Goal: Task Accomplishment & Management: Manage account settings

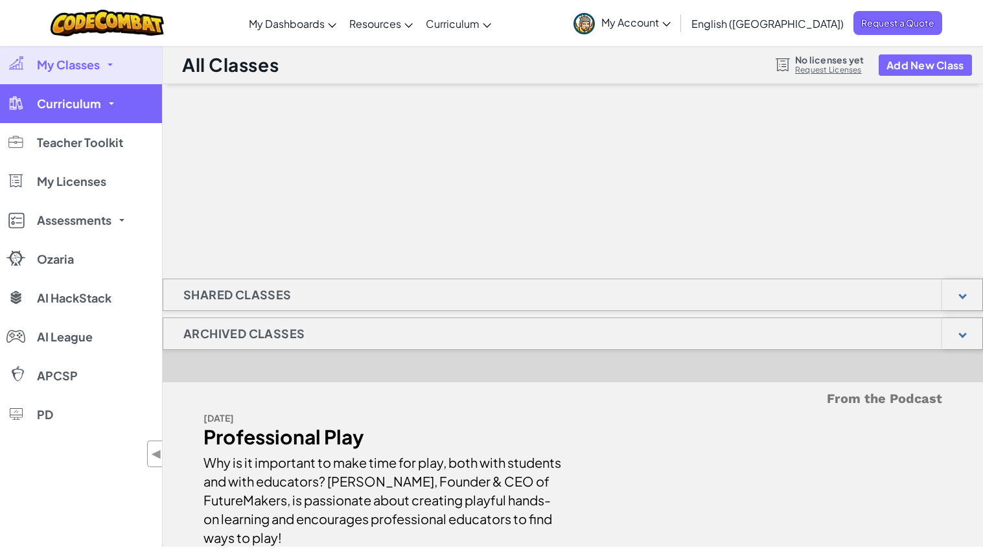
click at [51, 99] on span "Curriculum" at bounding box center [69, 104] width 64 height 12
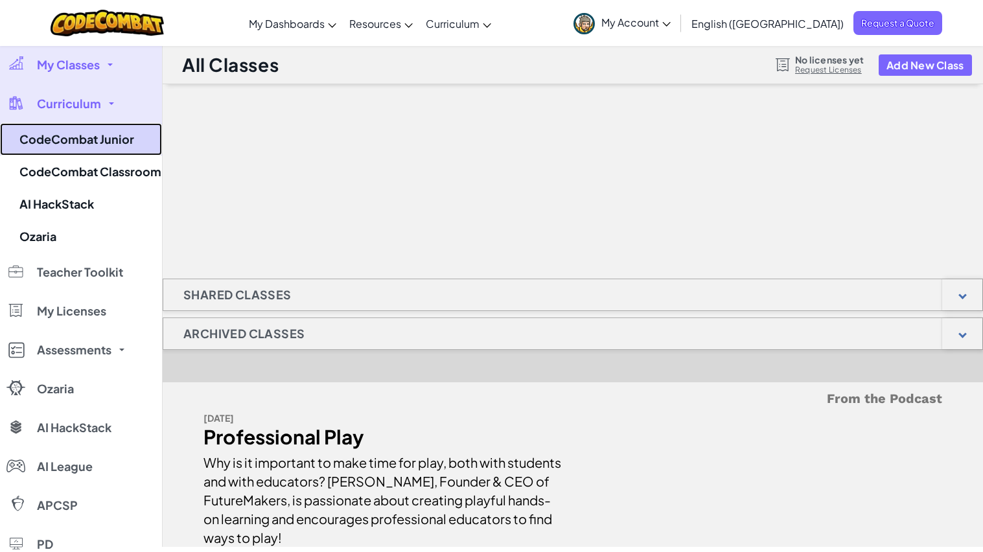
click at [108, 141] on link "CodeCombat Junior" at bounding box center [81, 139] width 162 height 32
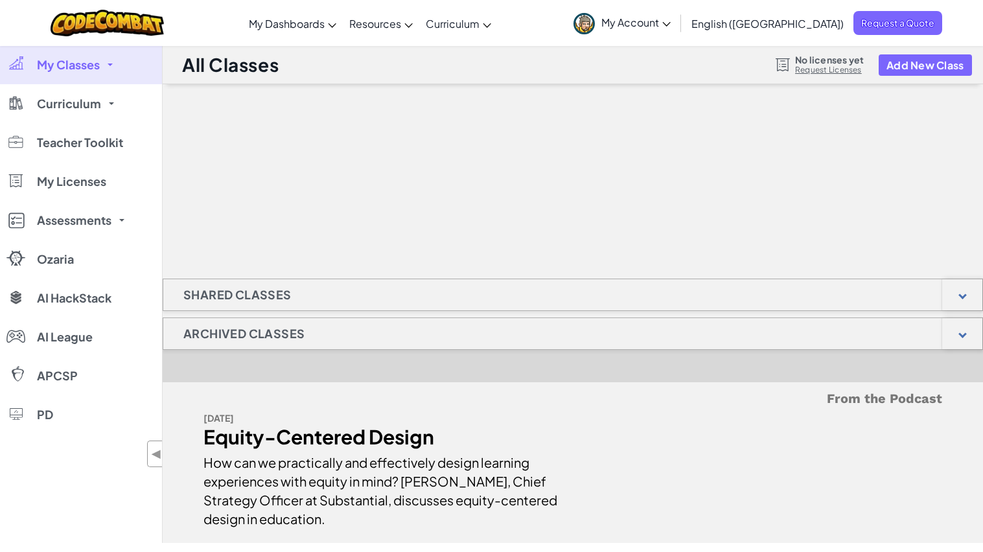
click at [671, 17] on span "My Account" at bounding box center [636, 23] width 69 height 14
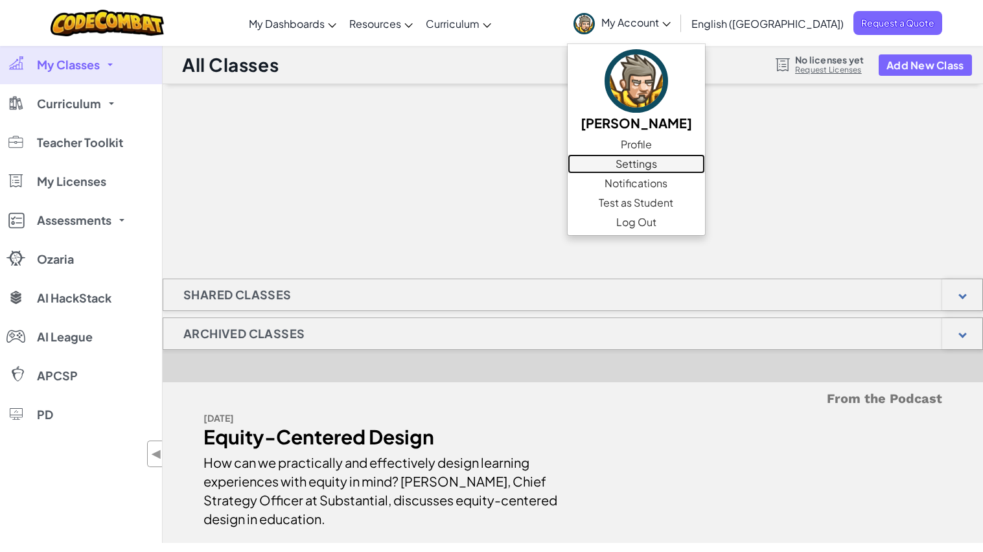
click at [705, 161] on link "Settings" at bounding box center [636, 163] width 137 height 19
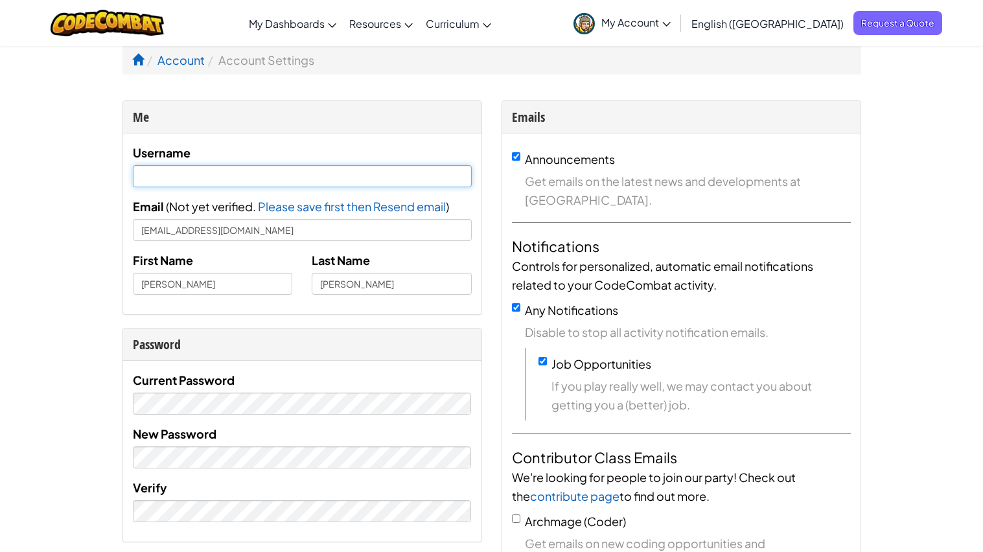
type input "[EMAIL_ADDRESS][DOMAIN_NAME]"
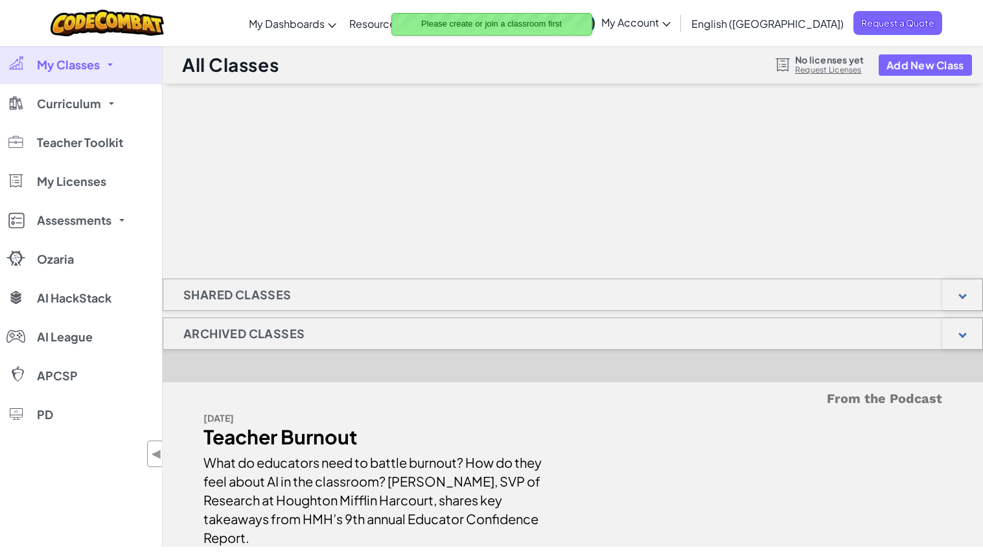
click at [470, 304] on div "Shared Classes" at bounding box center [573, 295] width 821 height 32
click at [962, 288] on div at bounding box center [963, 294] width 40 height 31
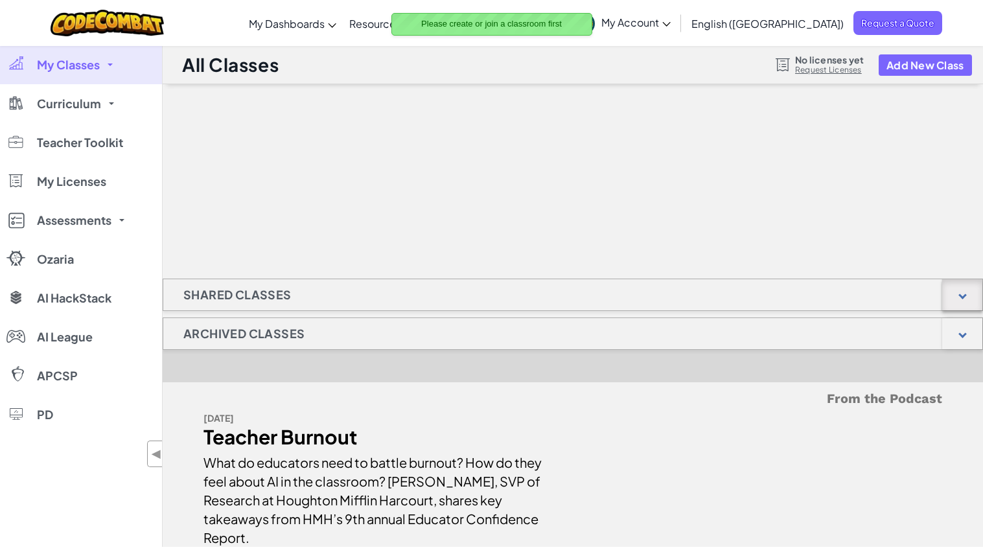
click at [962, 288] on div at bounding box center [963, 294] width 40 height 31
click at [677, 37] on link "My Account" at bounding box center [622, 23] width 110 height 41
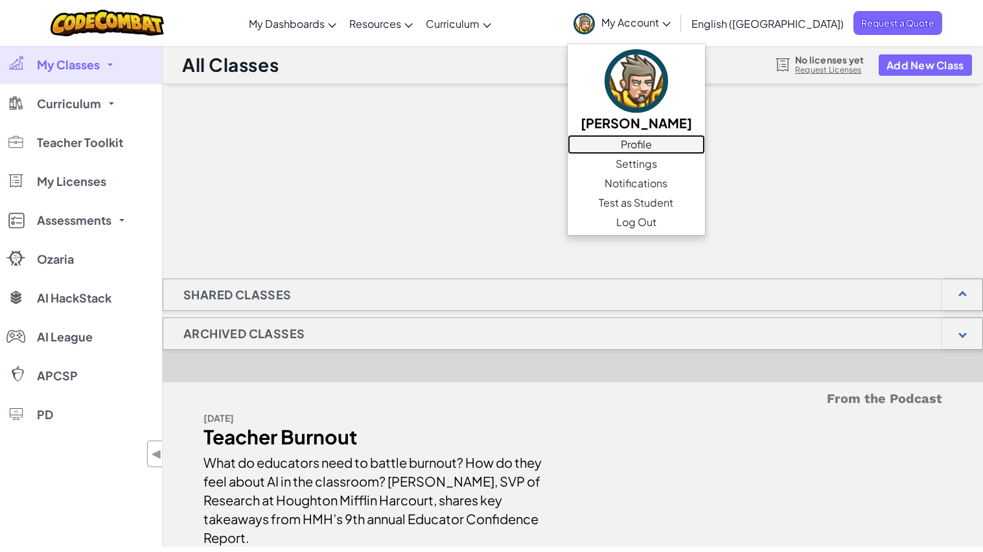
click at [705, 148] on link "Profile" at bounding box center [636, 144] width 137 height 19
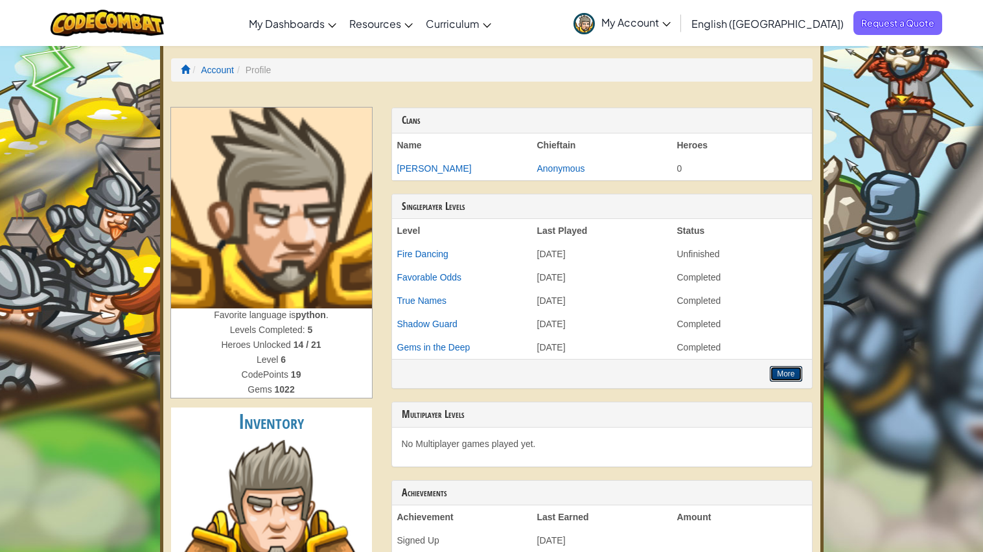
click at [790, 370] on button "More" at bounding box center [786, 374] width 32 height 16
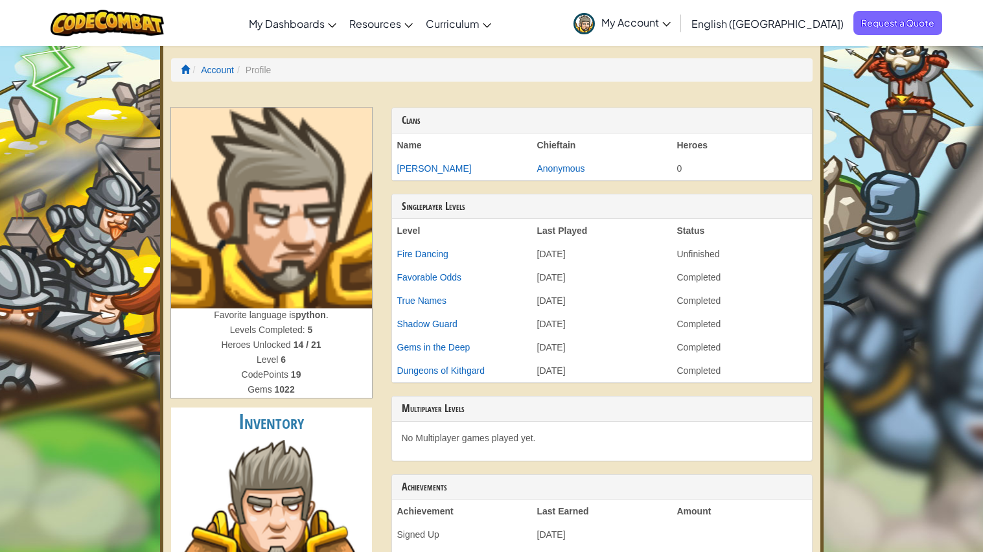
click at [671, 24] on span "My Account" at bounding box center [636, 23] width 69 height 14
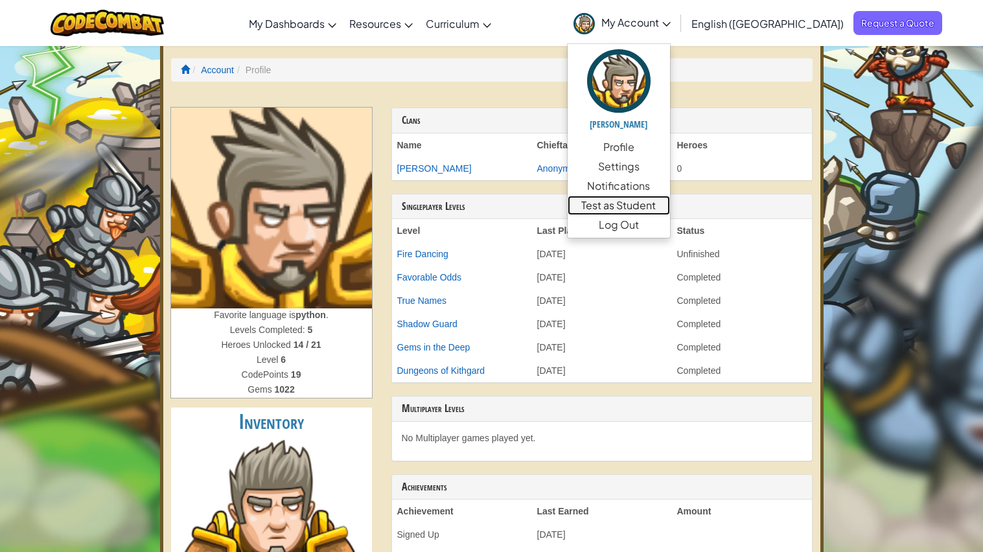
click at [670, 209] on link "Test as Student" at bounding box center [619, 205] width 102 height 19
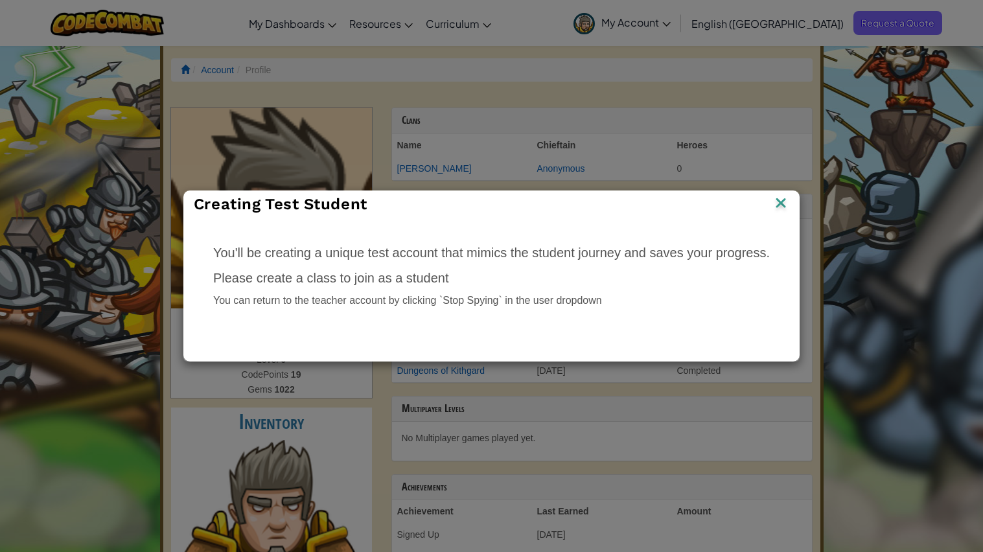
click at [783, 210] on img at bounding box center [781, 203] width 17 height 19
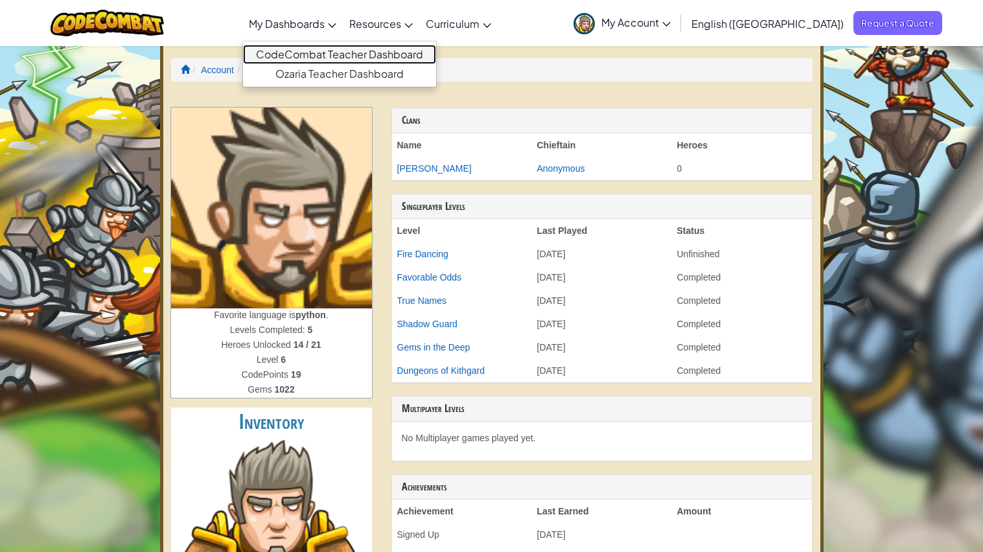
click at [384, 61] on link "CodeCombat Teacher Dashboard" at bounding box center [339, 54] width 193 height 19
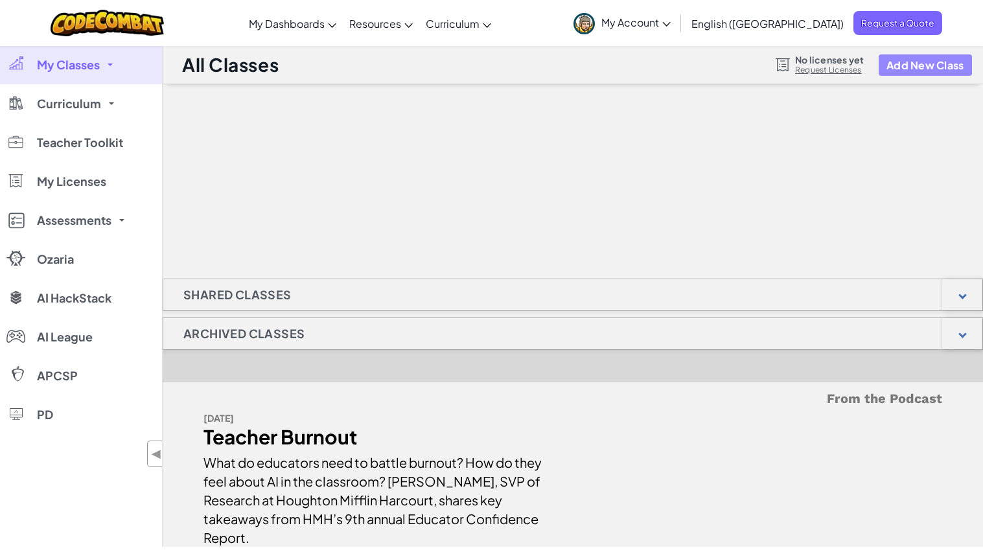
click at [949, 61] on button "Add New Class" at bounding box center [925, 64] width 93 height 21
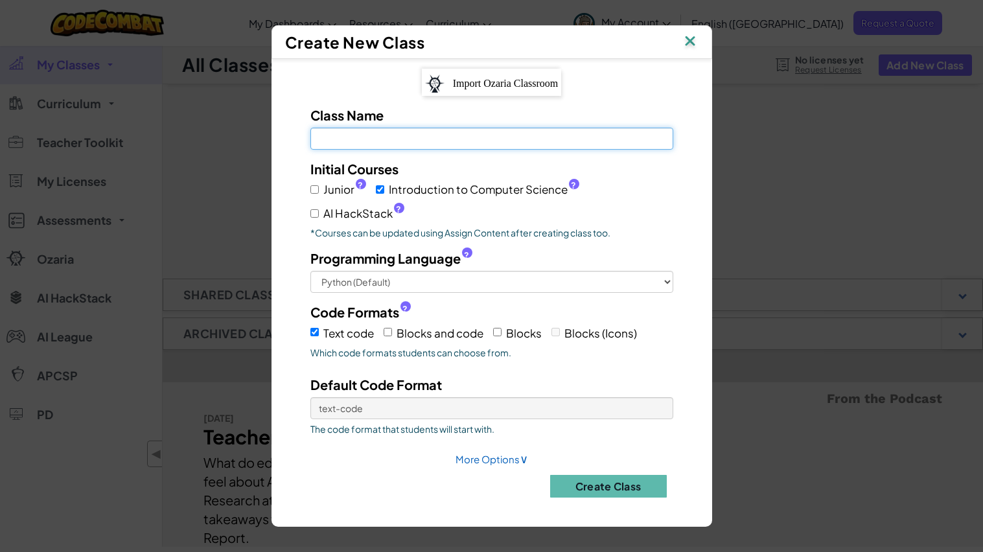
click at [630, 148] on input "Class Name Field is required" at bounding box center [492, 139] width 363 height 22
click at [692, 38] on img at bounding box center [690, 41] width 17 height 19
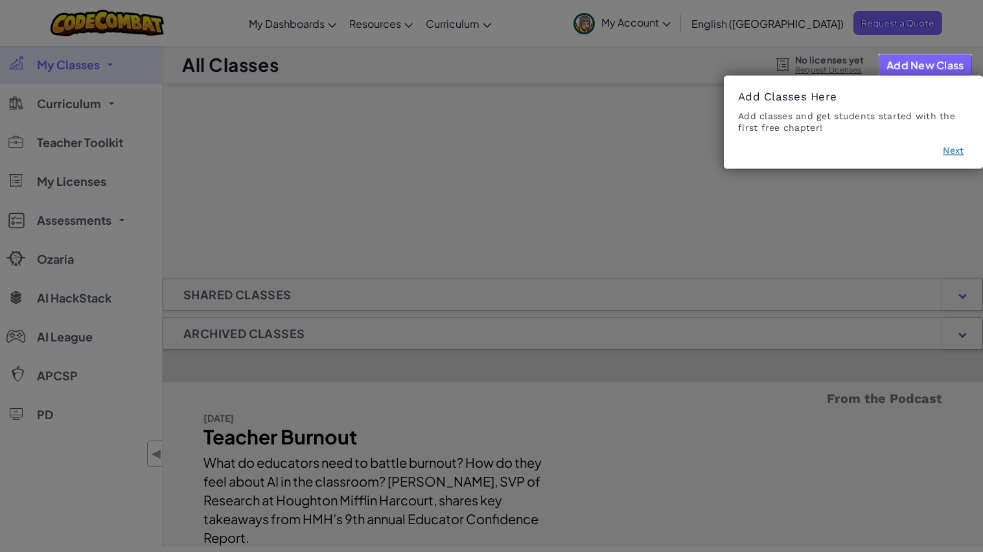
click at [954, 150] on button "Next" at bounding box center [953, 151] width 21 height 13
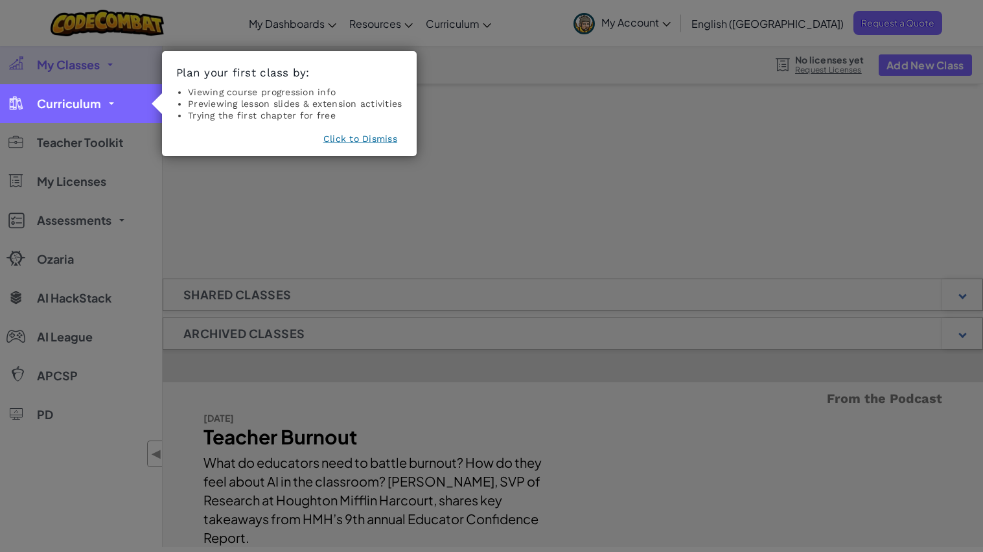
click at [93, 112] on link "Curriculum" at bounding box center [81, 103] width 162 height 39
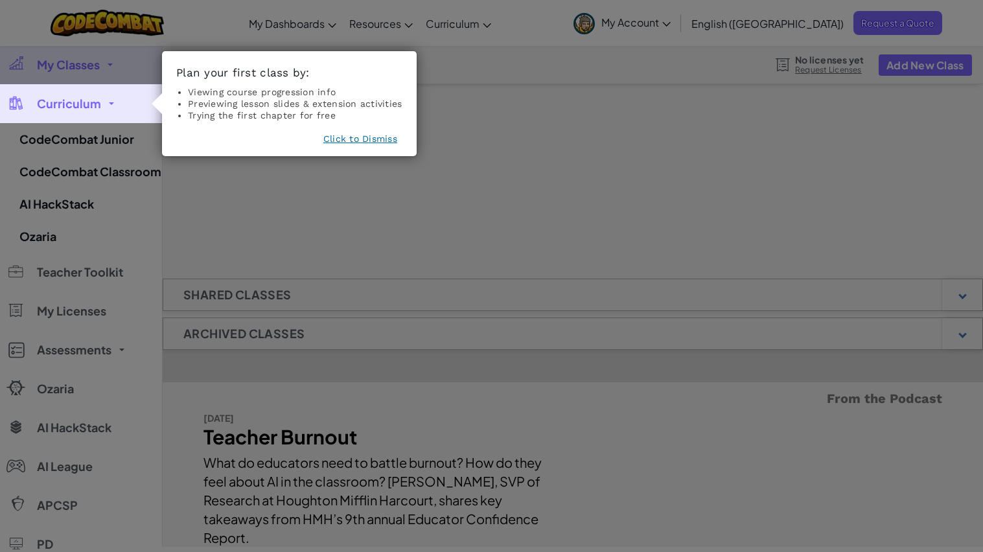
click at [69, 84] on icon at bounding box center [491, 276] width 983 height 552
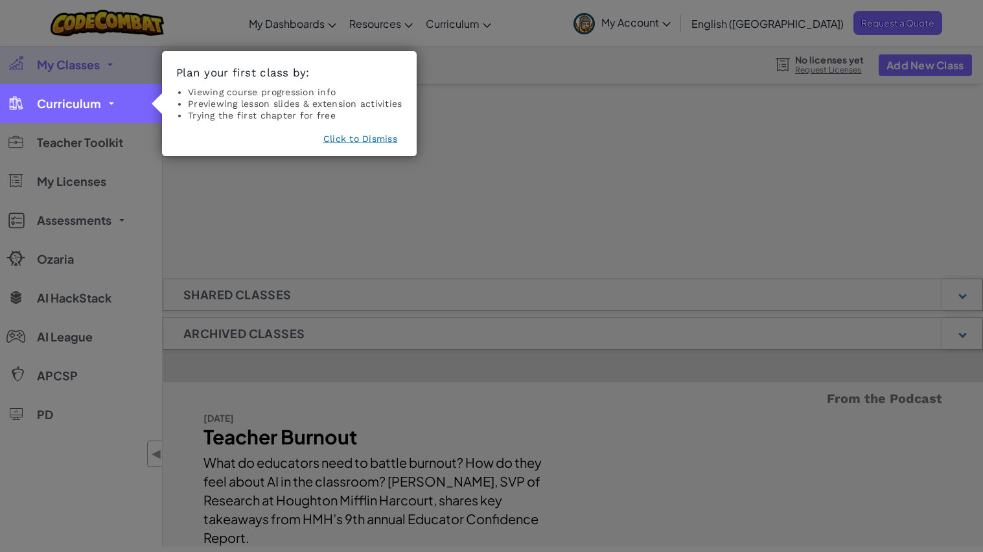
click at [66, 100] on span "Curriculum" at bounding box center [69, 104] width 64 height 12
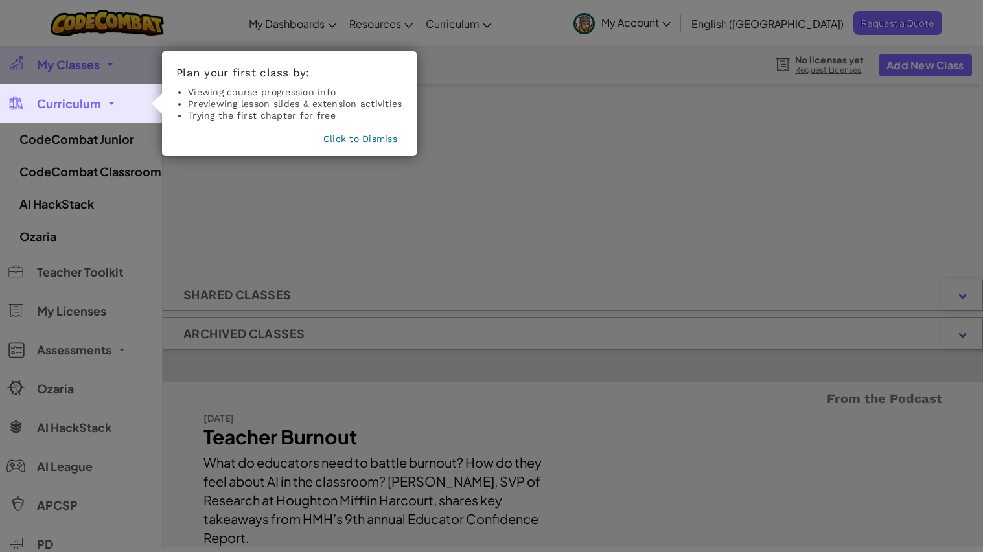
click at [65, 102] on span "Curriculum" at bounding box center [69, 104] width 64 height 12
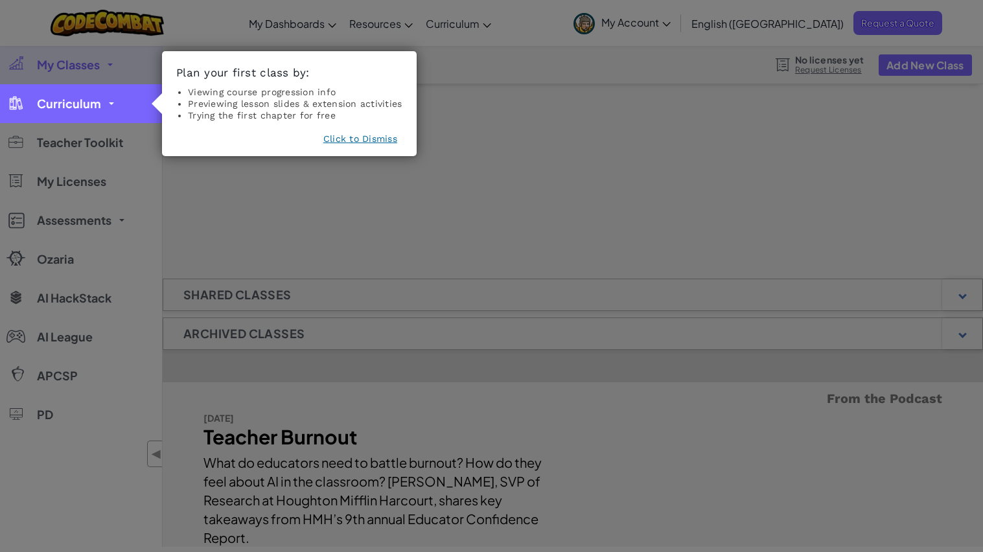
click at [65, 102] on span "Curriculum" at bounding box center [69, 104] width 64 height 12
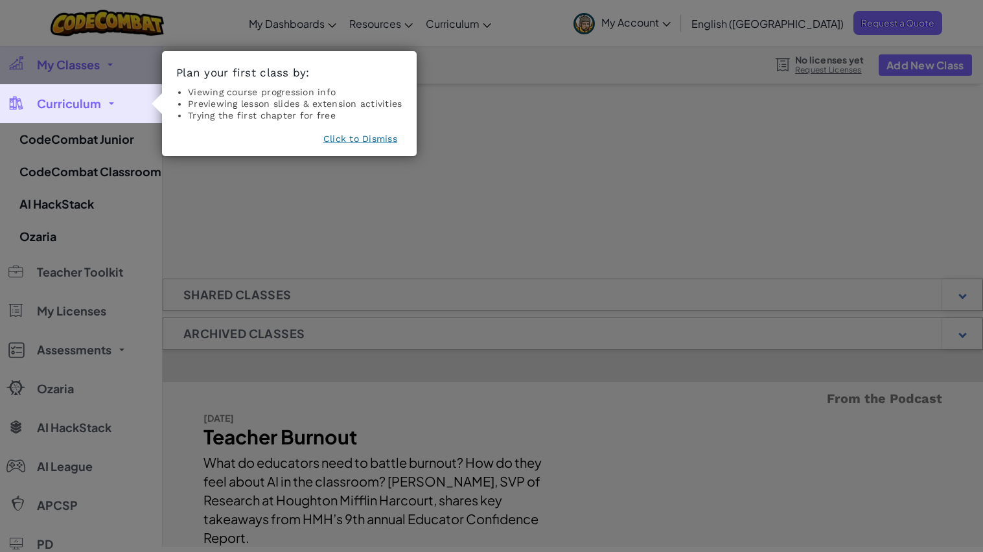
click at [75, 146] on icon at bounding box center [491, 276] width 983 height 552
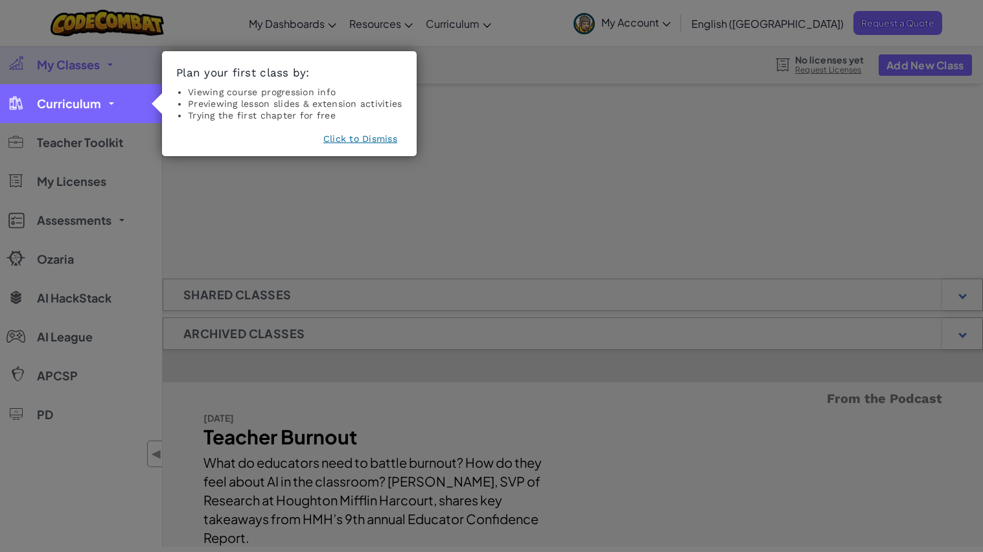
click at [86, 108] on span "Curriculum" at bounding box center [69, 104] width 64 height 12
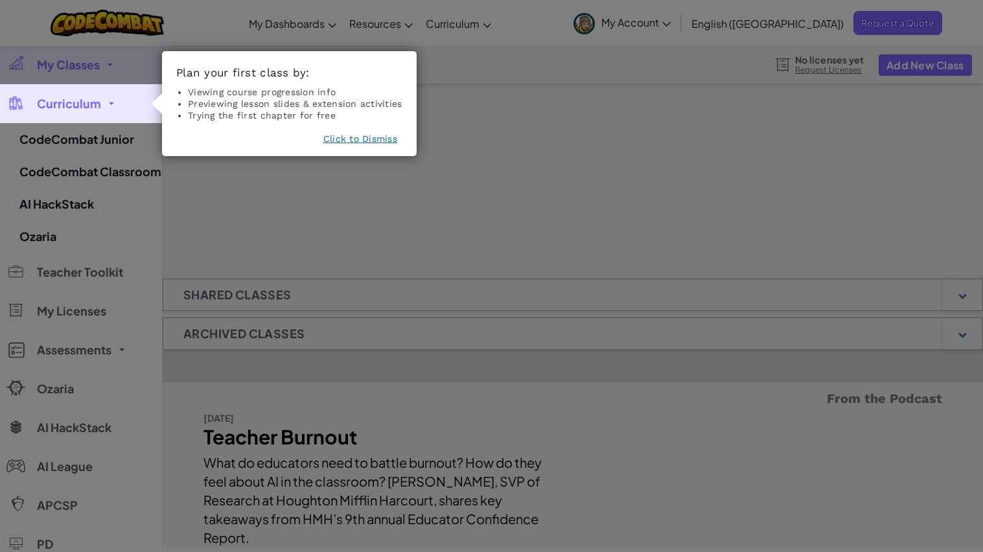
click at [339, 148] on footer "Click to Dismiss" at bounding box center [289, 141] width 226 height 18
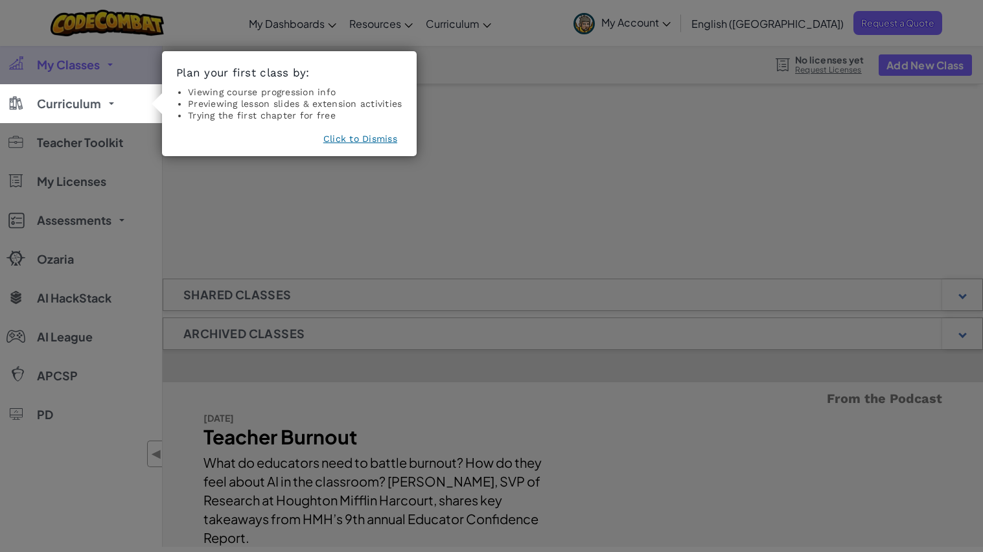
click at [339, 146] on footer "Click to Dismiss" at bounding box center [289, 141] width 226 height 18
click at [391, 137] on button "Click to Dismiss" at bounding box center [360, 138] width 74 height 13
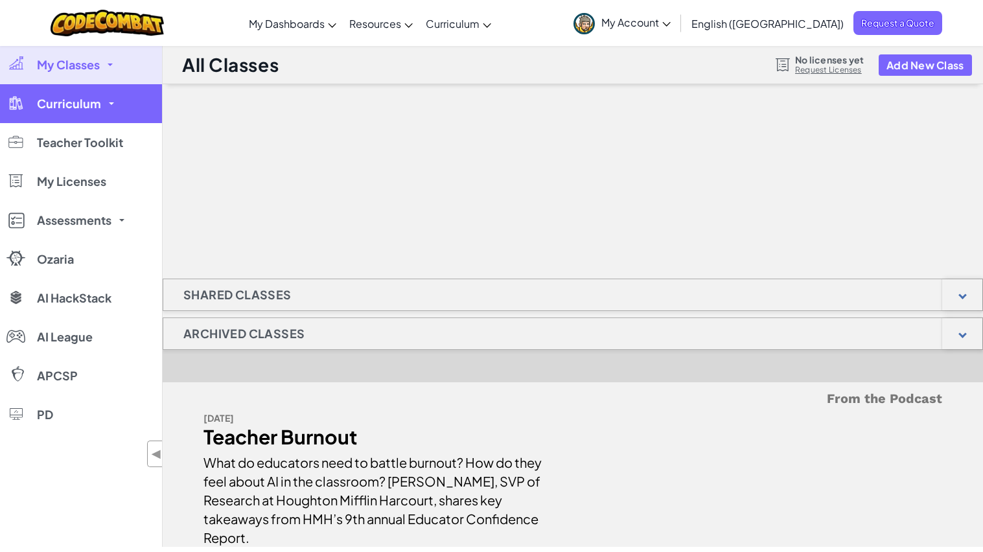
click at [97, 104] on span "Curriculum" at bounding box center [69, 104] width 64 height 12
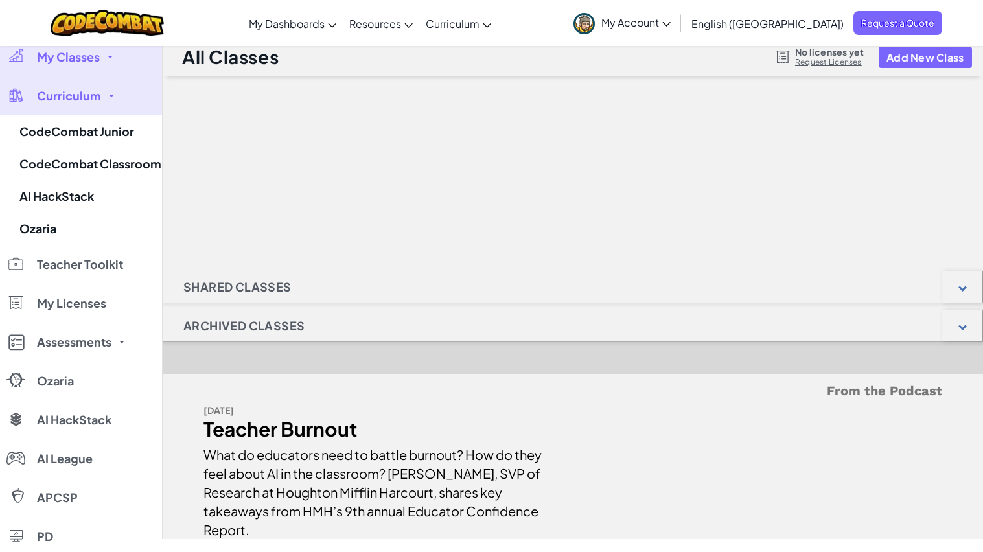
scroll to position [10, 0]
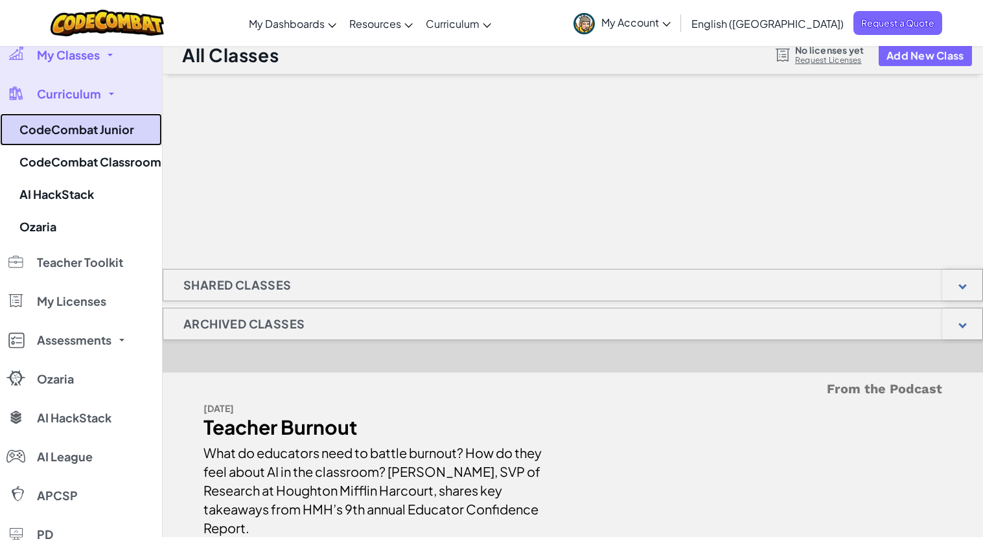
click at [73, 131] on link "CodeCombat Junior" at bounding box center [81, 129] width 162 height 32
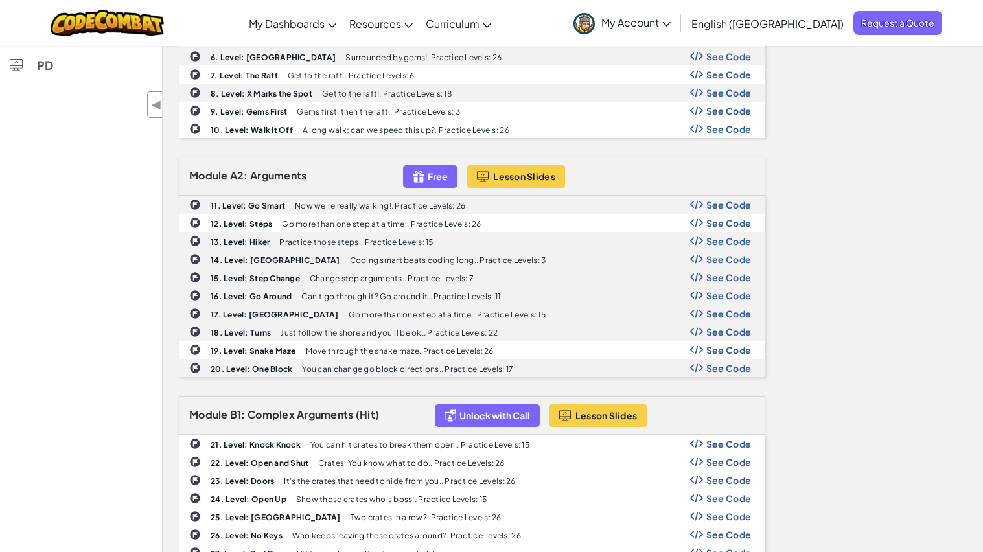
scroll to position [340, 0]
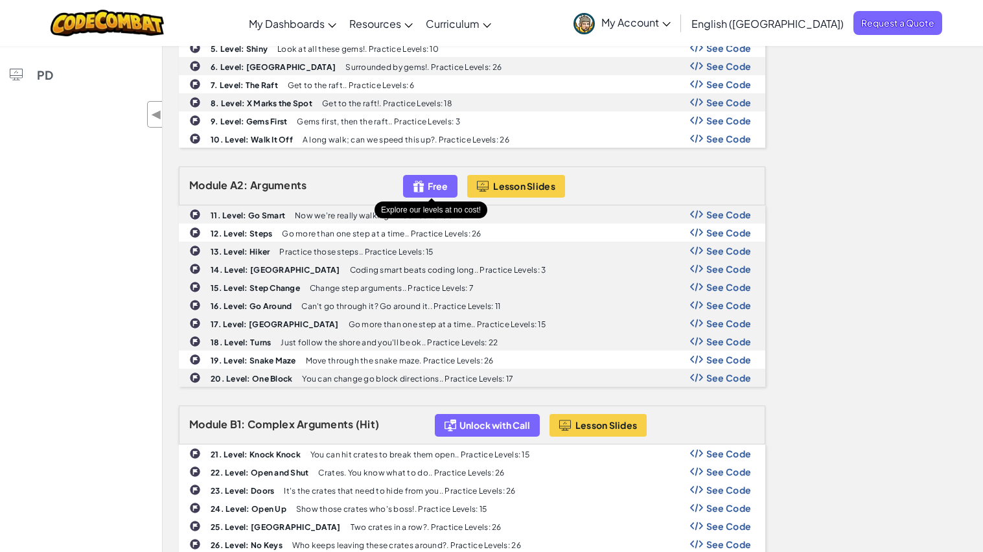
click at [423, 180] on img at bounding box center [419, 186] width 12 height 15
click at [413, 187] on div "Free" at bounding box center [430, 186] width 54 height 23
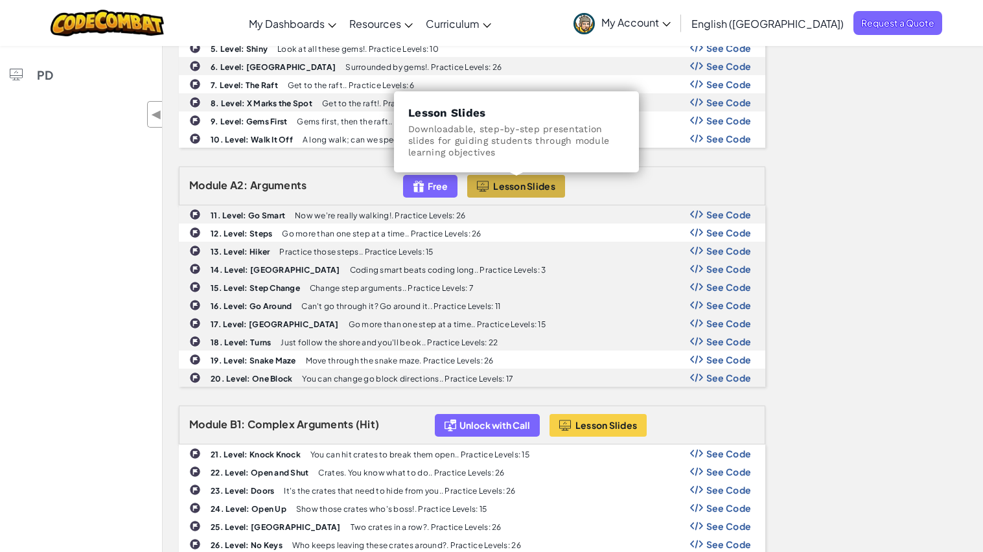
click at [526, 188] on span "Lesson Slides" at bounding box center [524, 186] width 62 height 10
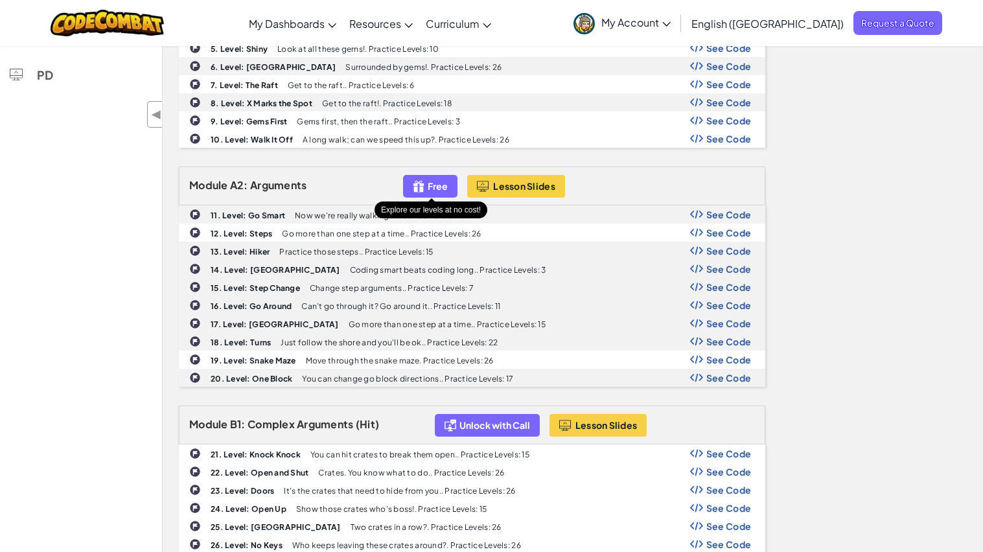
click at [421, 179] on img at bounding box center [419, 186] width 12 height 15
